Goal: Browse casually: Explore the website without a specific task or goal

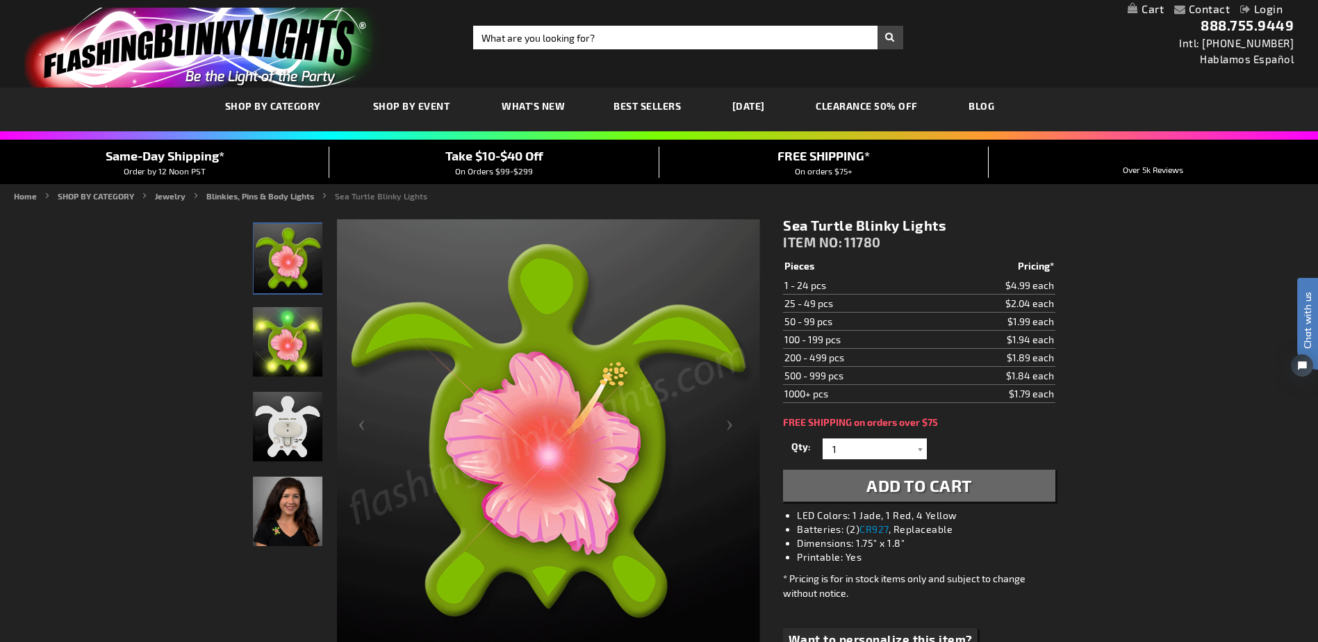
click at [294, 339] on img "Sea Turtle Blinky Pin" at bounding box center [287, 341] width 69 height 69
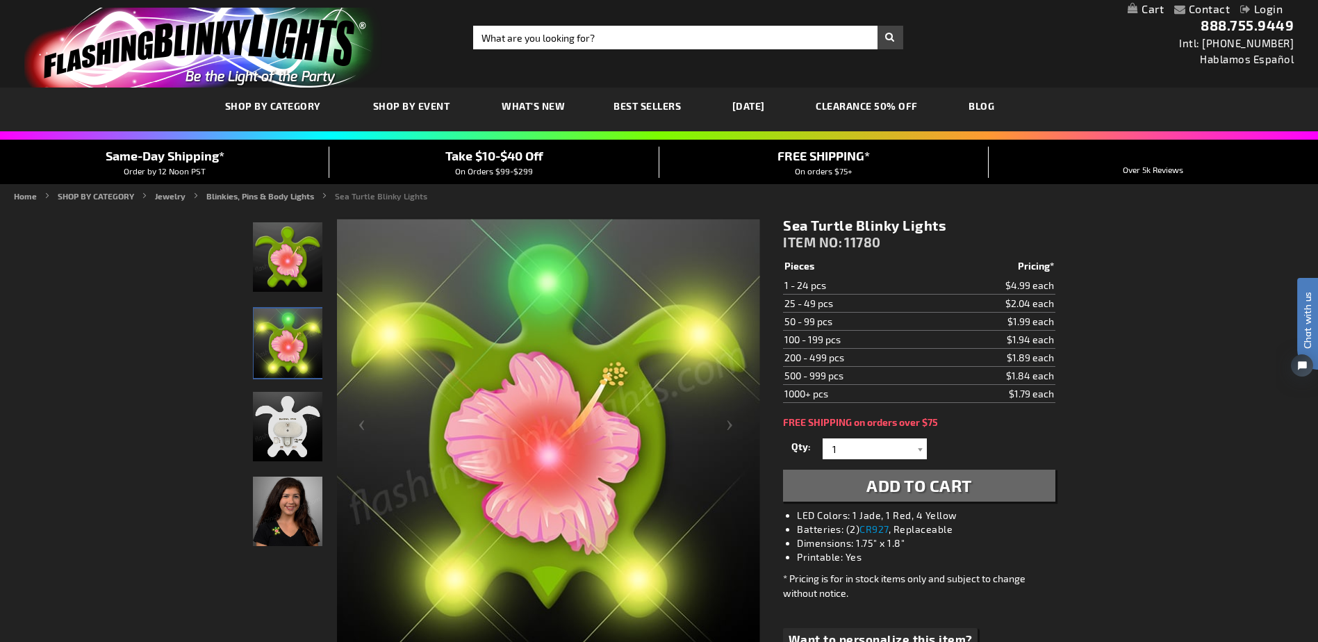
scroll to position [139, 0]
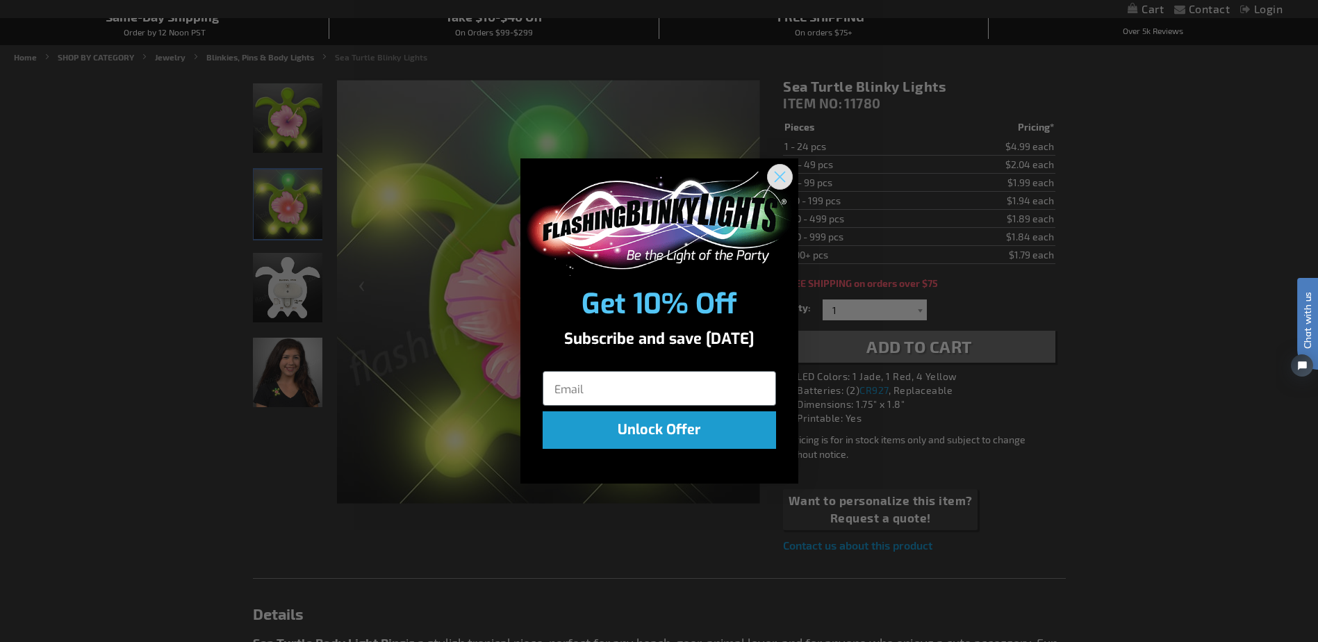
click at [773, 170] on circle "Close dialog" at bounding box center [779, 176] width 23 height 23
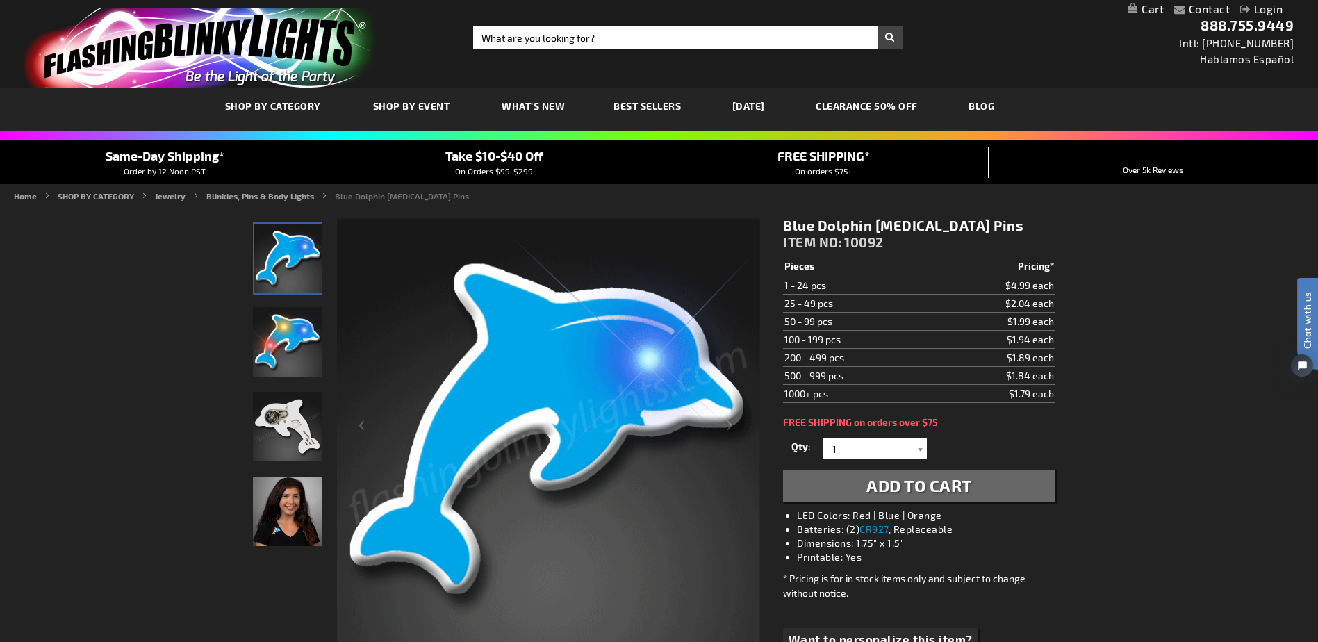
click at [297, 338] on img "Blue Dolphin LED Pin" at bounding box center [287, 341] width 69 height 69
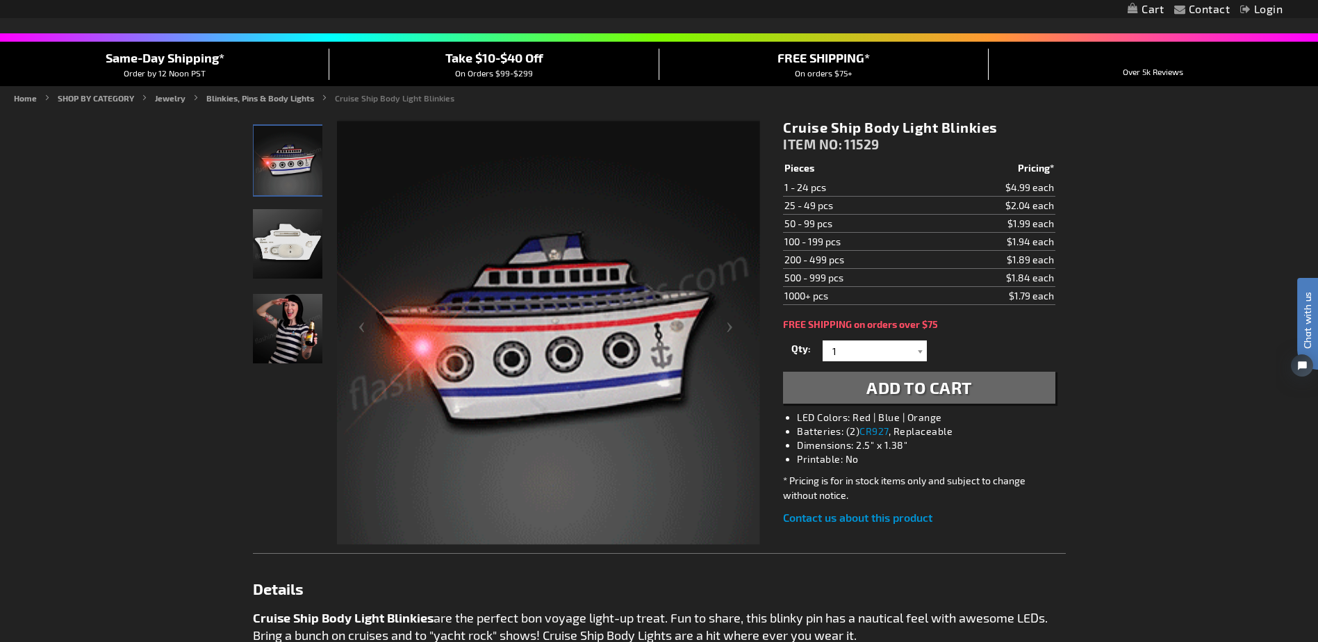
scroll to position [208, 0]
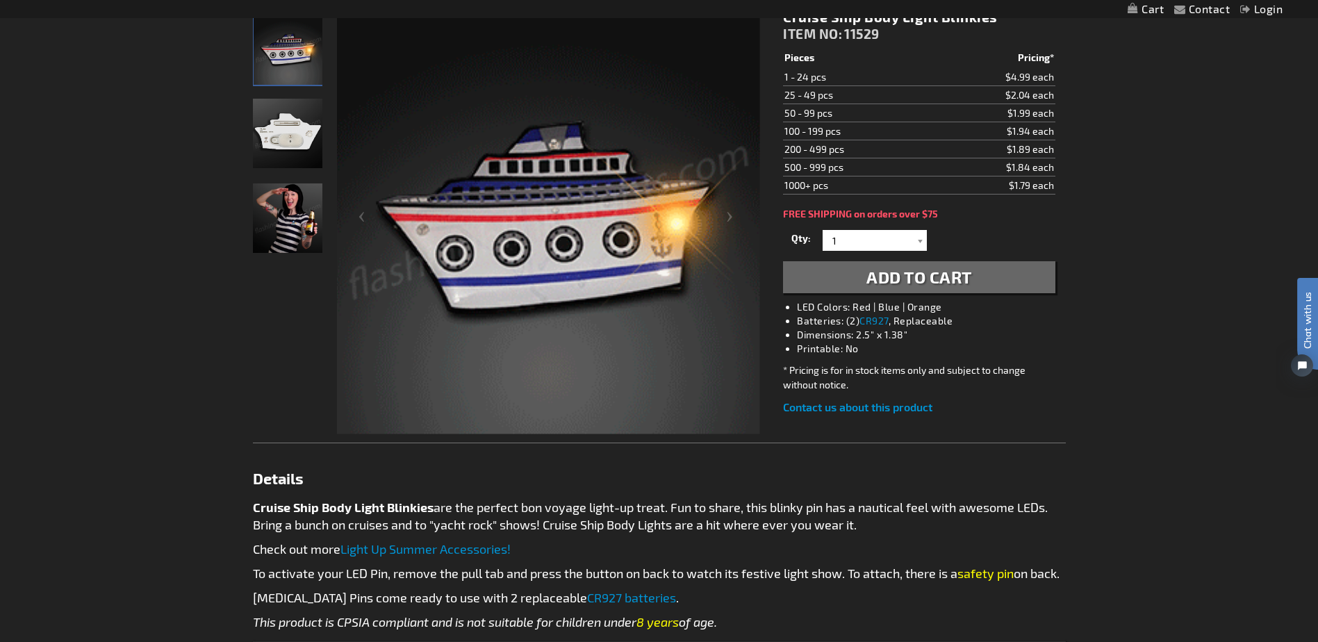
click at [292, 211] on img "Female displaying Light Up Cruise Ship LED Pin" at bounding box center [287, 217] width 69 height 69
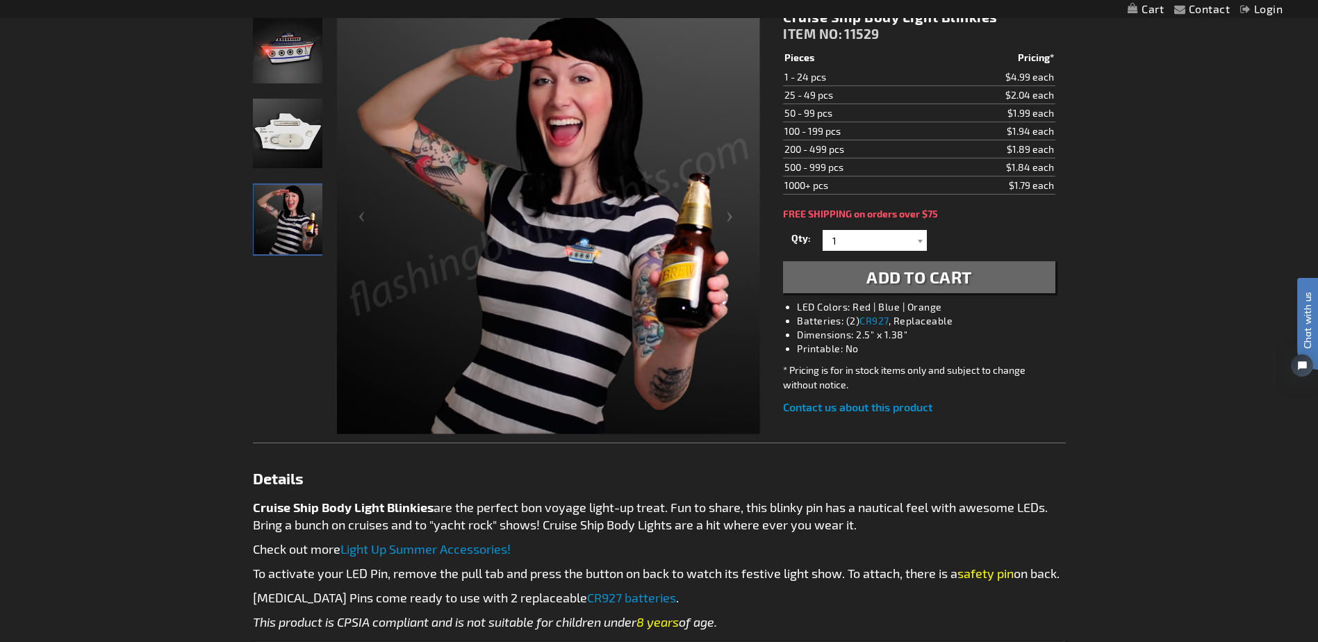
click at [297, 63] on img "300" at bounding box center [287, 48] width 69 height 69
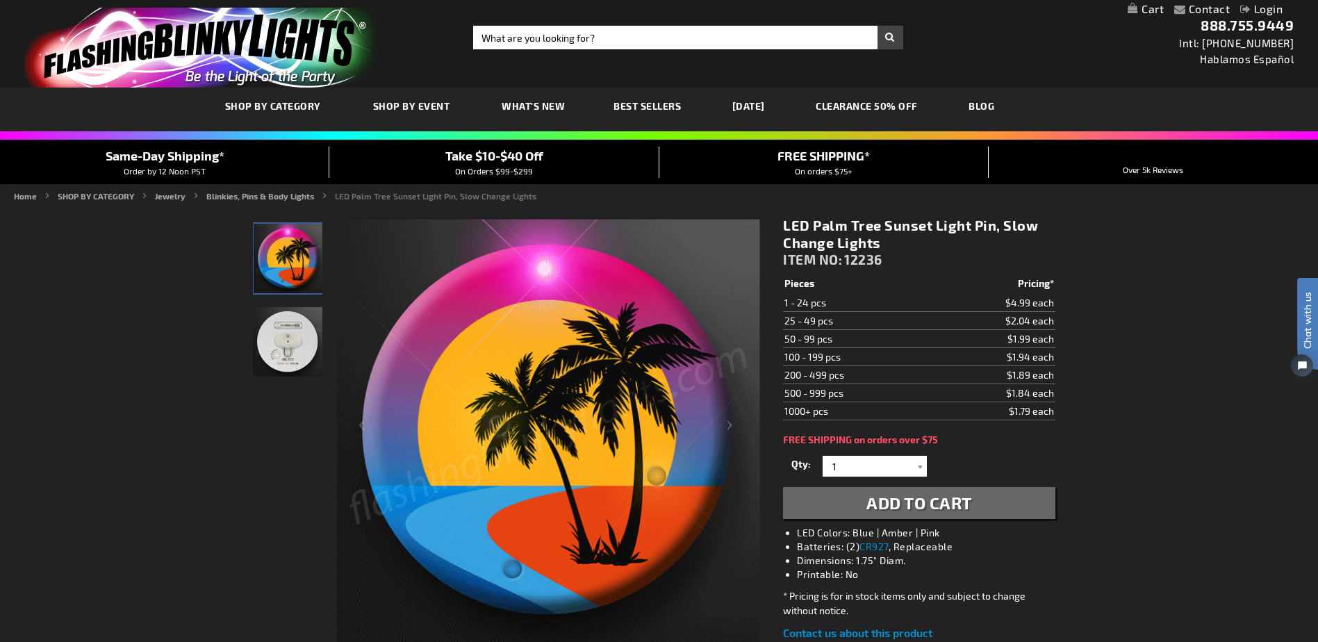
click at [277, 257] on img "LED Palm Tree Sunset Light Pin, Slow Change Lights" at bounding box center [288, 258] width 69 height 69
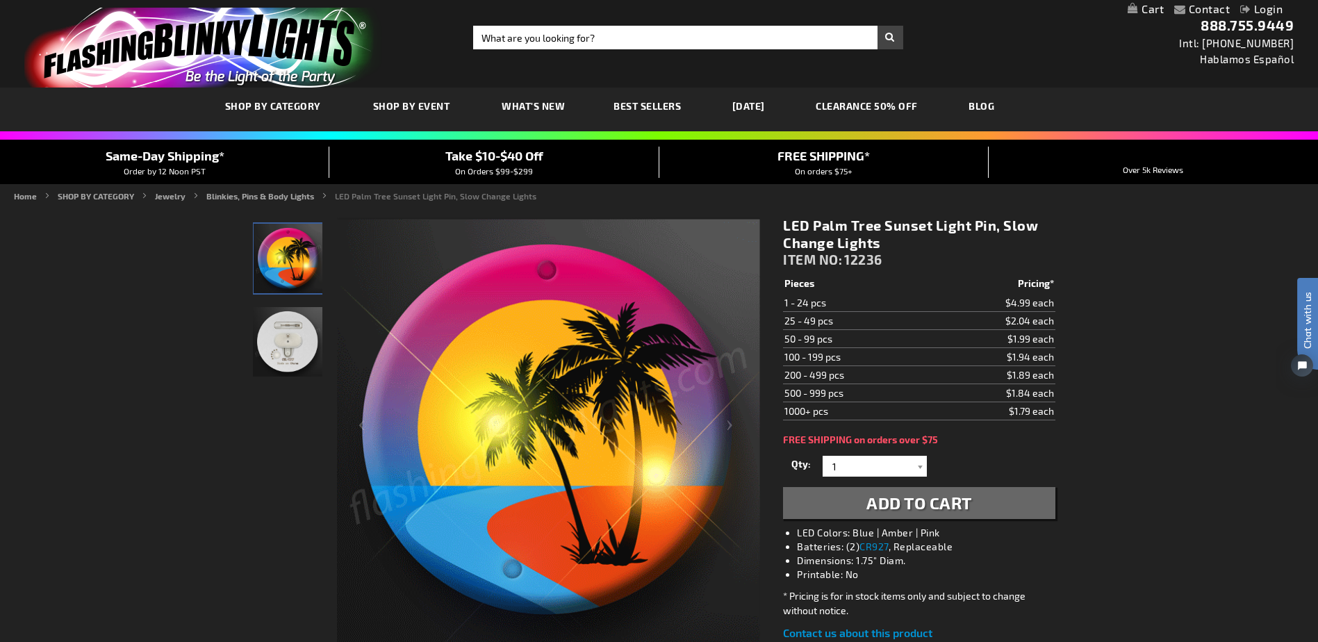
click at [273, 342] on img "LED Palm Tree Sunset Light Pin, Slow Change Lights" at bounding box center [287, 341] width 69 height 69
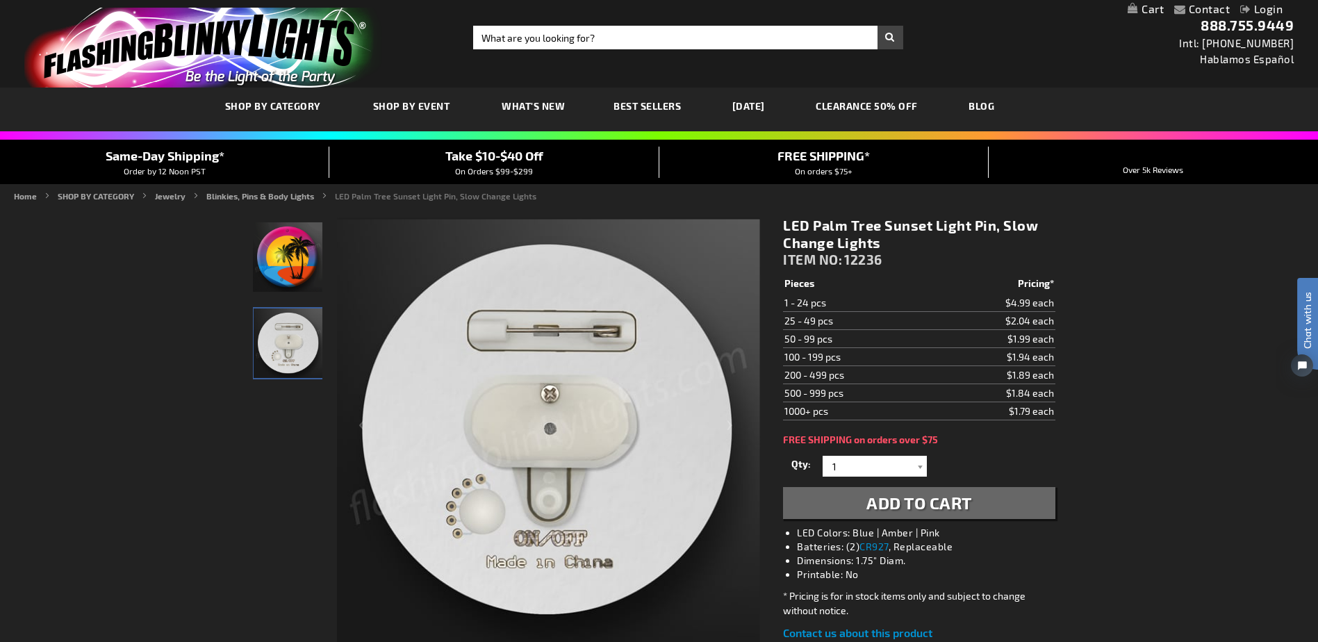
click at [288, 274] on img "LED Palm Tree Sunset Light Pin, Slow Change Lights" at bounding box center [287, 256] width 69 height 69
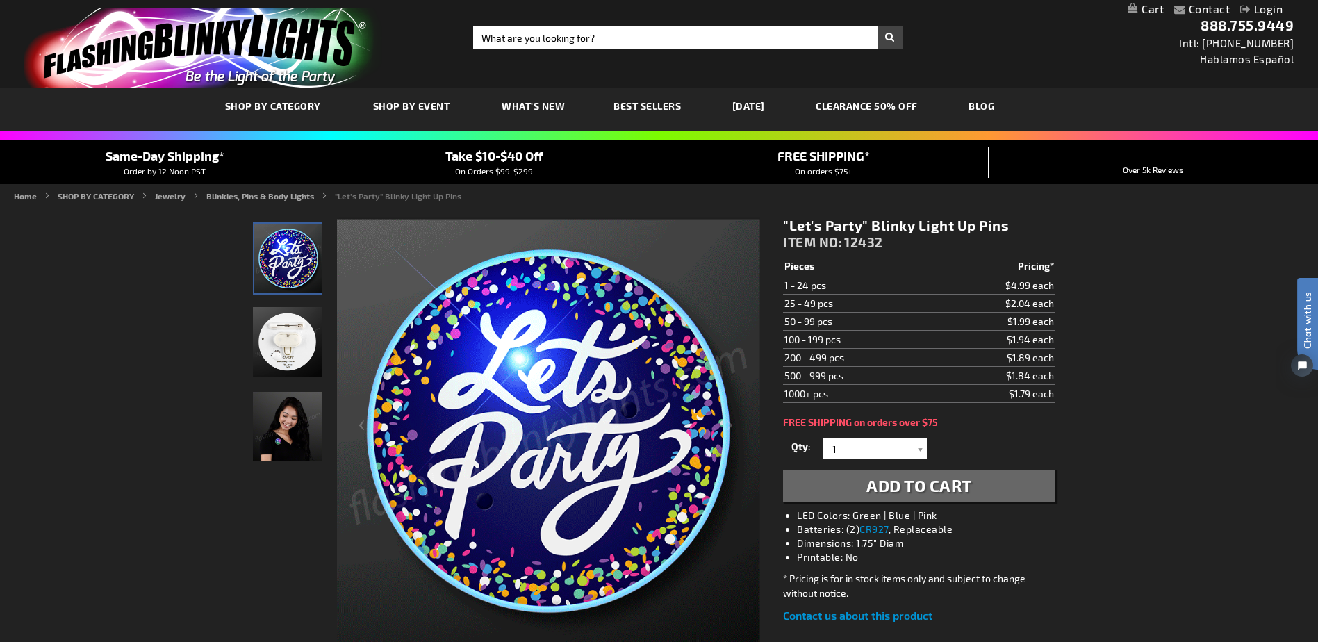
click at [296, 245] on img at bounding box center [288, 258] width 69 height 69
